Goal: Entertainment & Leisure: Consume media (video, audio)

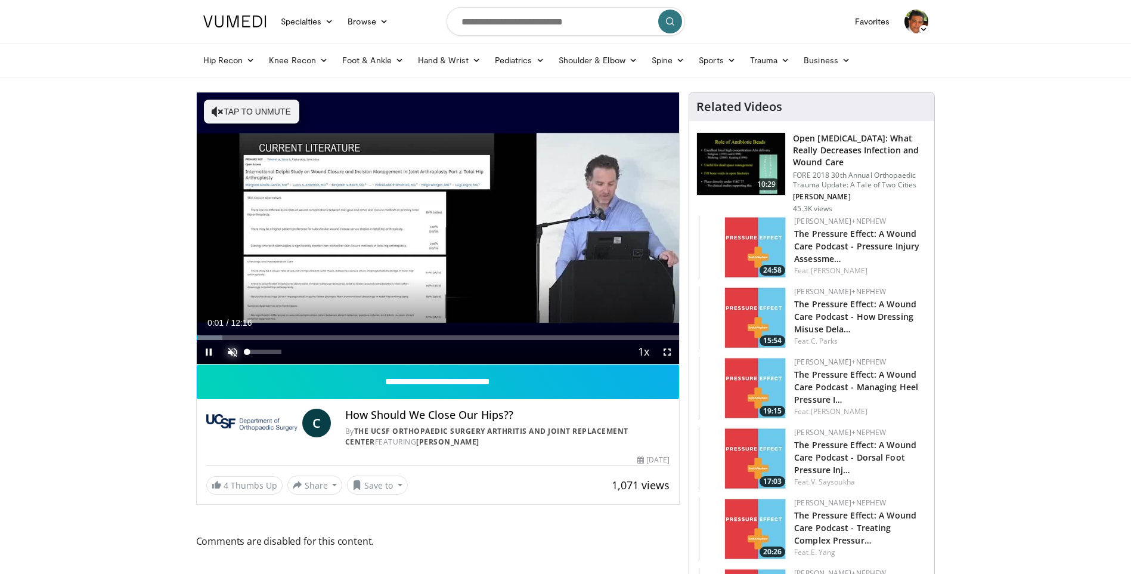
click at [230, 352] on span "Video Player" at bounding box center [233, 352] width 24 height 24
click at [668, 350] on span "Video Player" at bounding box center [667, 352] width 24 height 24
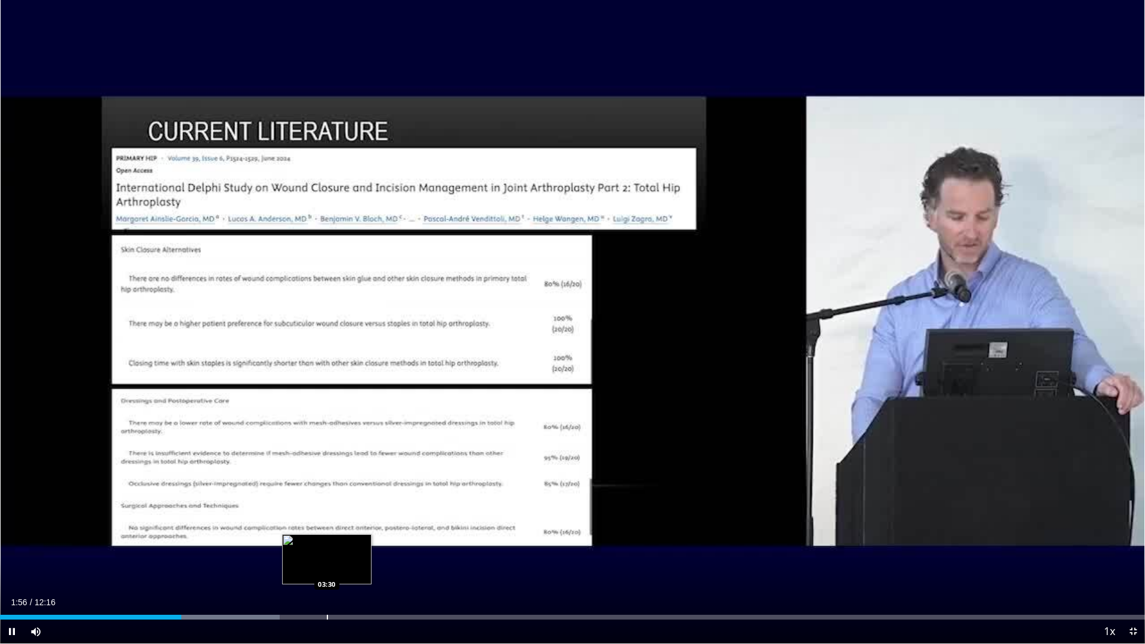
click at [327, 573] on div "Progress Bar" at bounding box center [327, 617] width 1 height 5
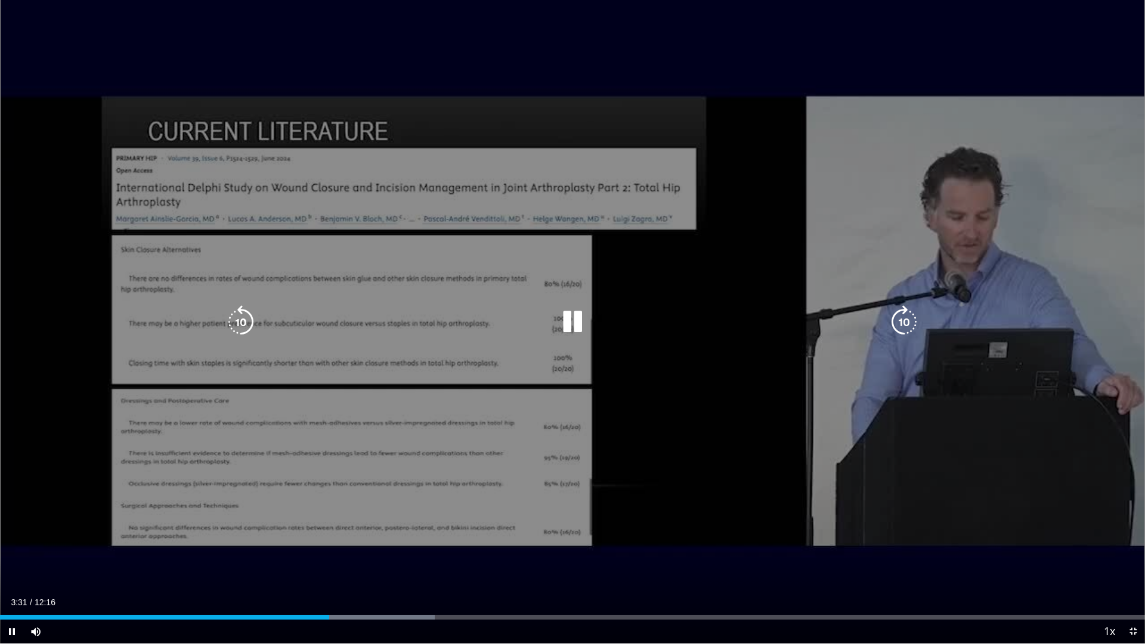
click at [1093, 68] on div "10 seconds Tap to unmute" at bounding box center [572, 322] width 1145 height 644
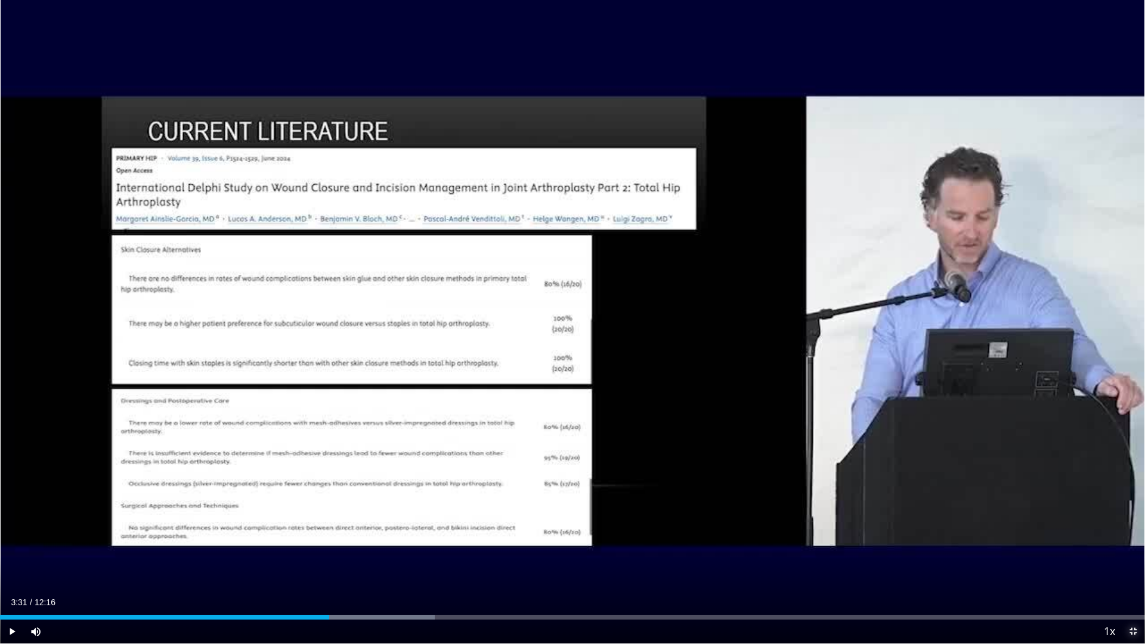
click at [1131, 573] on span "Video Player" at bounding box center [1133, 632] width 24 height 24
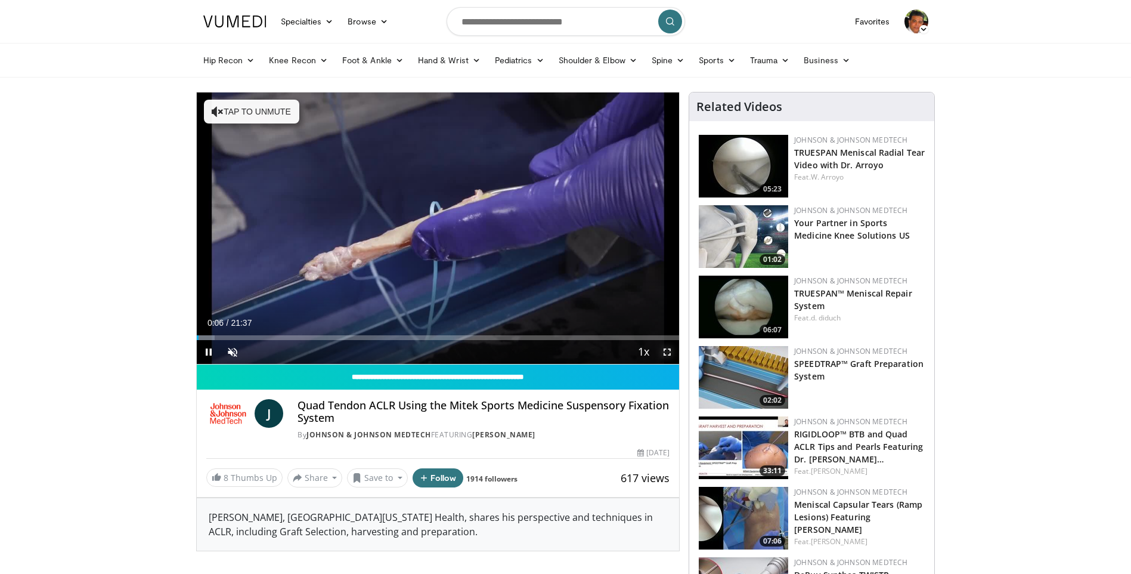
click at [668, 350] on span "Video Player" at bounding box center [667, 352] width 24 height 24
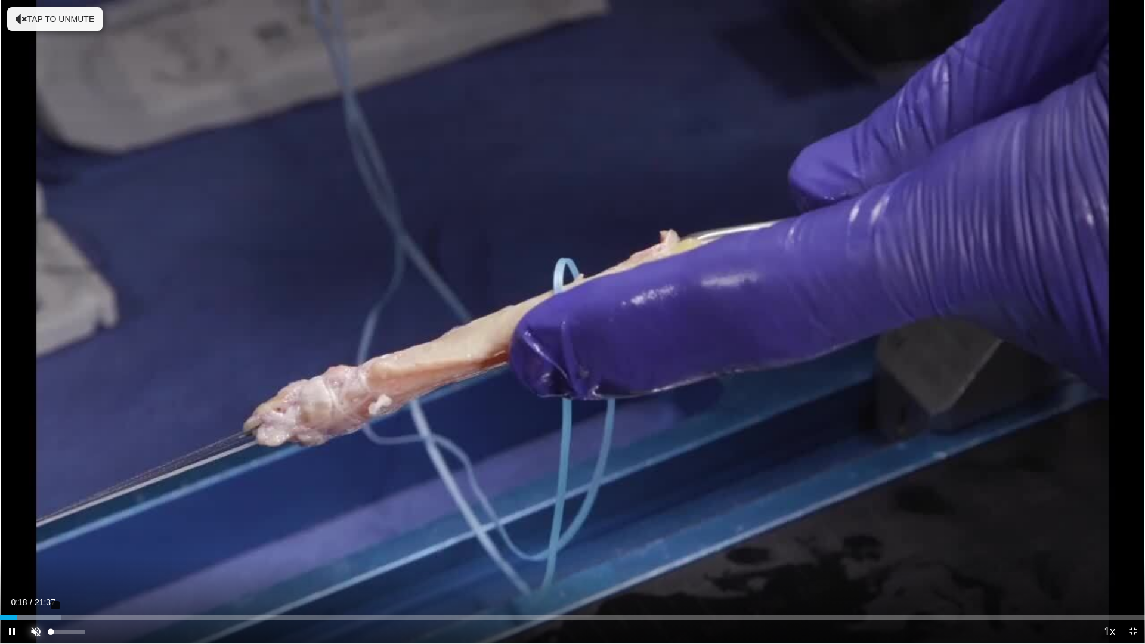
drag, startPoint x: 37, startPoint y: 626, endPoint x: 80, endPoint y: 621, distance: 43.2
click at [37, 573] on span "Video Player" at bounding box center [36, 632] width 24 height 24
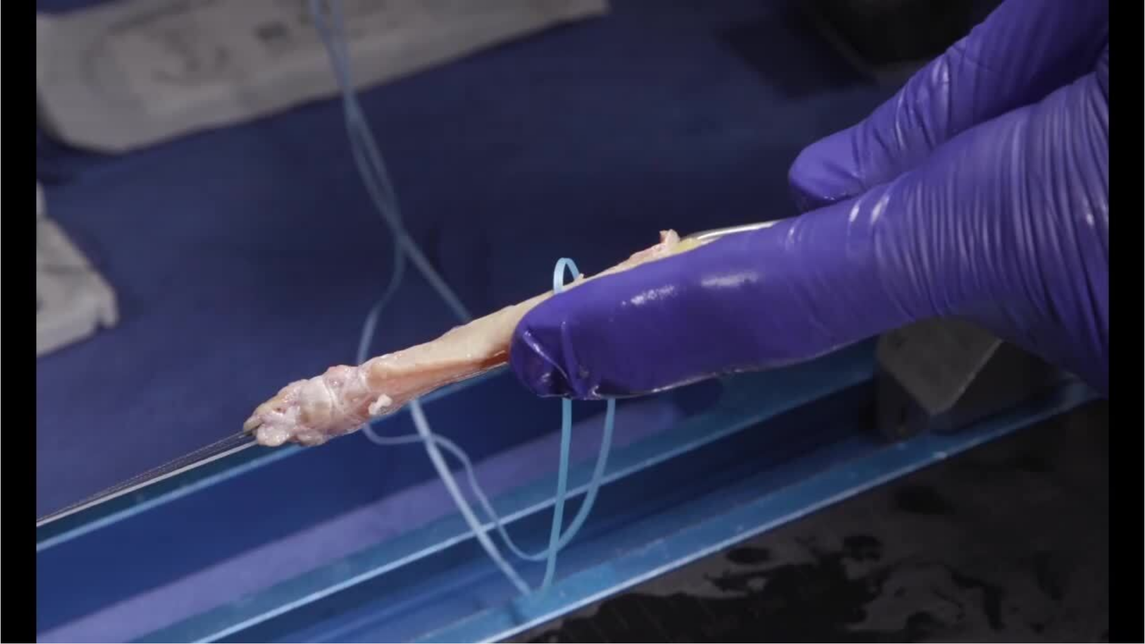
drag, startPoint x: 80, startPoint y: 632, endPoint x: 102, endPoint y: 636, distance: 22.5
click at [70, 573] on div "58%" at bounding box center [68, 632] width 34 height 4
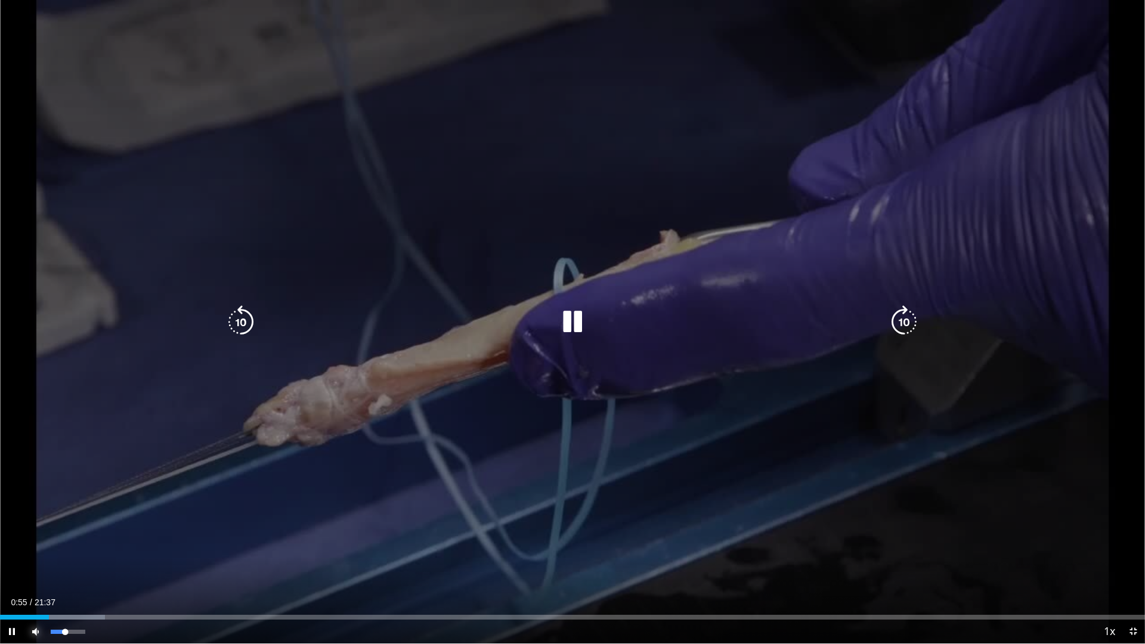
drag, startPoint x: 72, startPoint y: 632, endPoint x: 65, endPoint y: 632, distance: 6.6
click at [65, 573] on div "Volume Level" at bounding box center [58, 632] width 14 height 4
click at [24, 573] on button "Mute" at bounding box center [36, 632] width 24 height 24
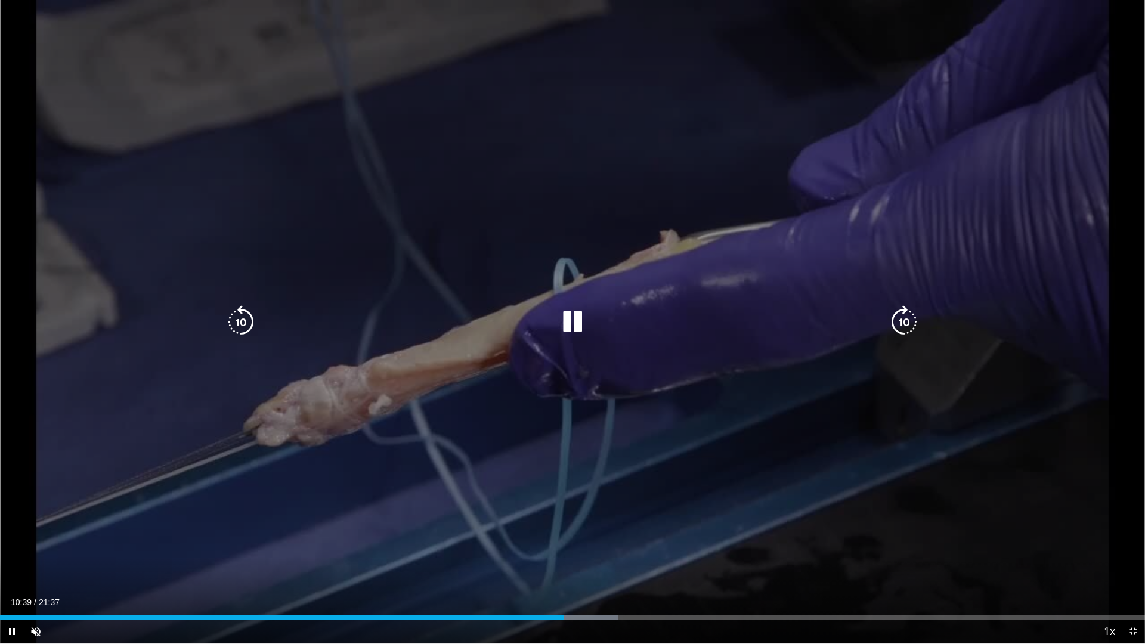
click at [553, 376] on div "10 seconds Tap to unmute" at bounding box center [572, 322] width 1145 height 644
click at [545, 352] on div "10 seconds Tap to unmute" at bounding box center [572, 322] width 1145 height 644
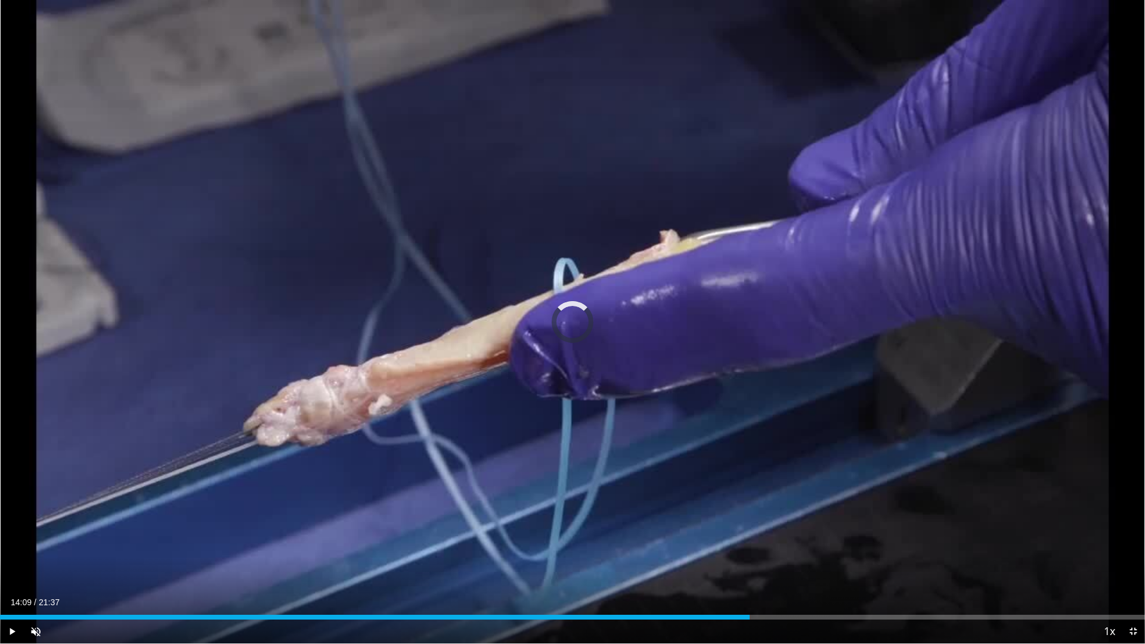
drag, startPoint x: 563, startPoint y: 614, endPoint x: 840, endPoint y: 620, distance: 276.8
click at [840, 573] on div "Current Time 14:09 / Duration 21:37 Play Skip Backward Skip Forward Unmute 65% …" at bounding box center [572, 632] width 1145 height 24
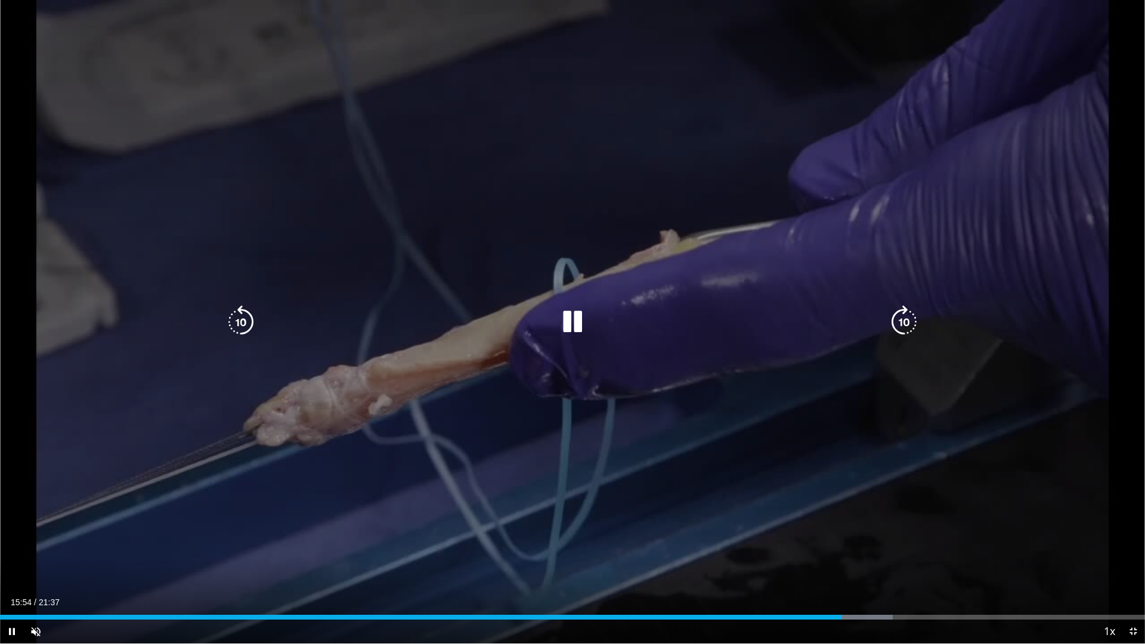
click at [0, 0] on div "Progress Bar" at bounding box center [0, 0] width 0 height 0
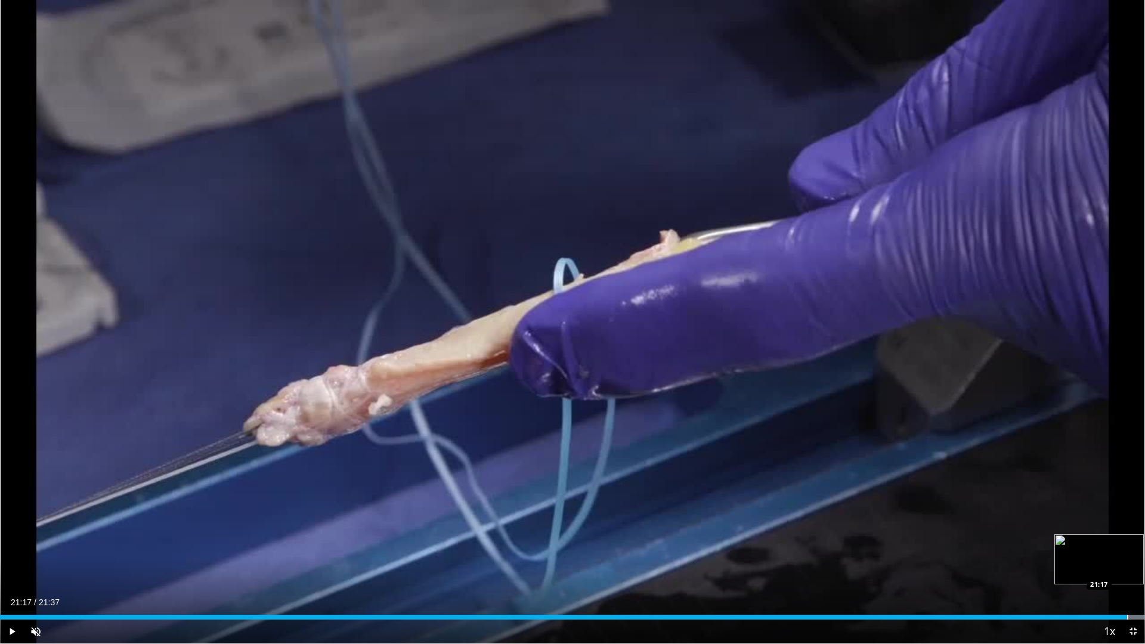
drag, startPoint x: 916, startPoint y: 618, endPoint x: 1127, endPoint y: 613, distance: 211.2
click at [1127, 573] on div "Loaded : 100.00% 21:17 21:17" at bounding box center [572, 613] width 1145 height 11
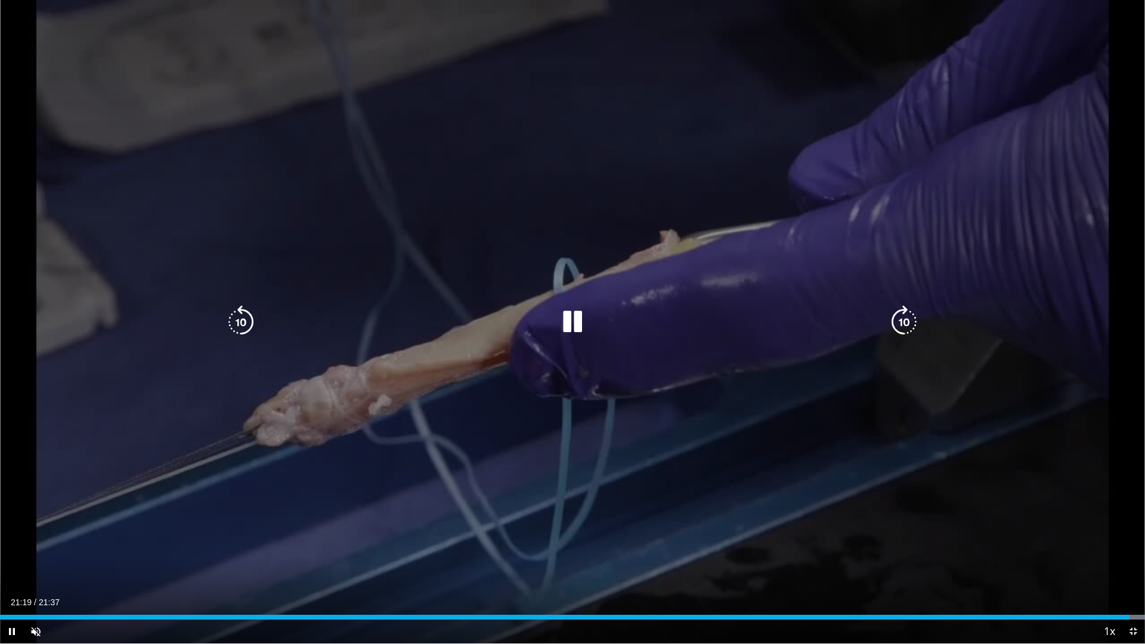
click at [1037, 119] on div "10 seconds Tap to unmute" at bounding box center [572, 322] width 1145 height 644
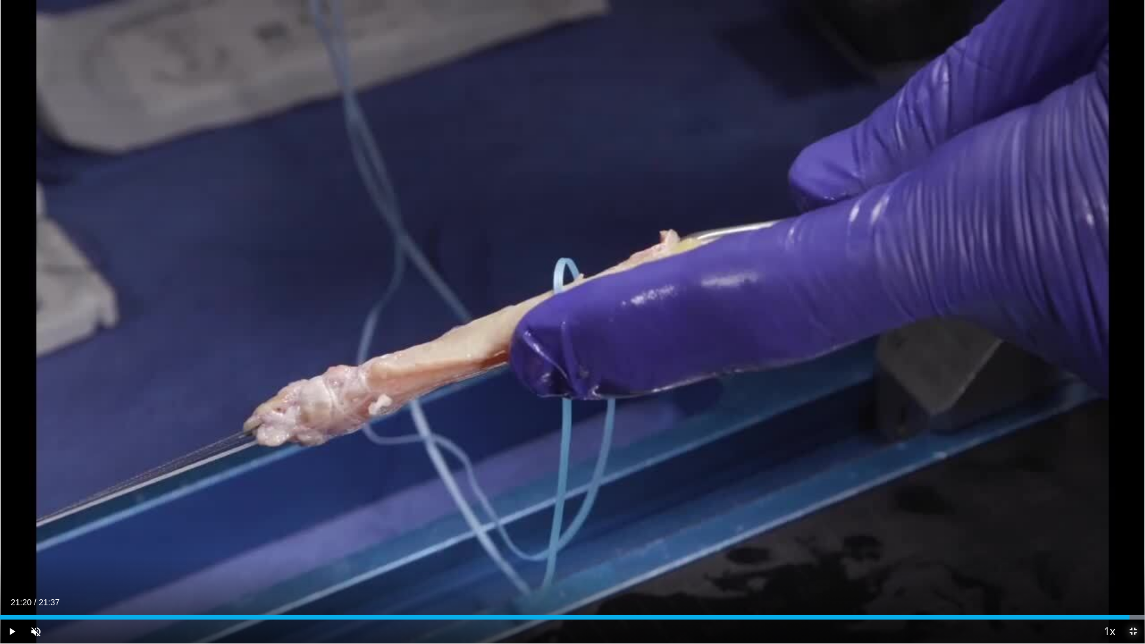
click at [1132, 573] on span "Video Player" at bounding box center [1133, 632] width 24 height 24
